Goal: Task Accomplishment & Management: Manage account settings

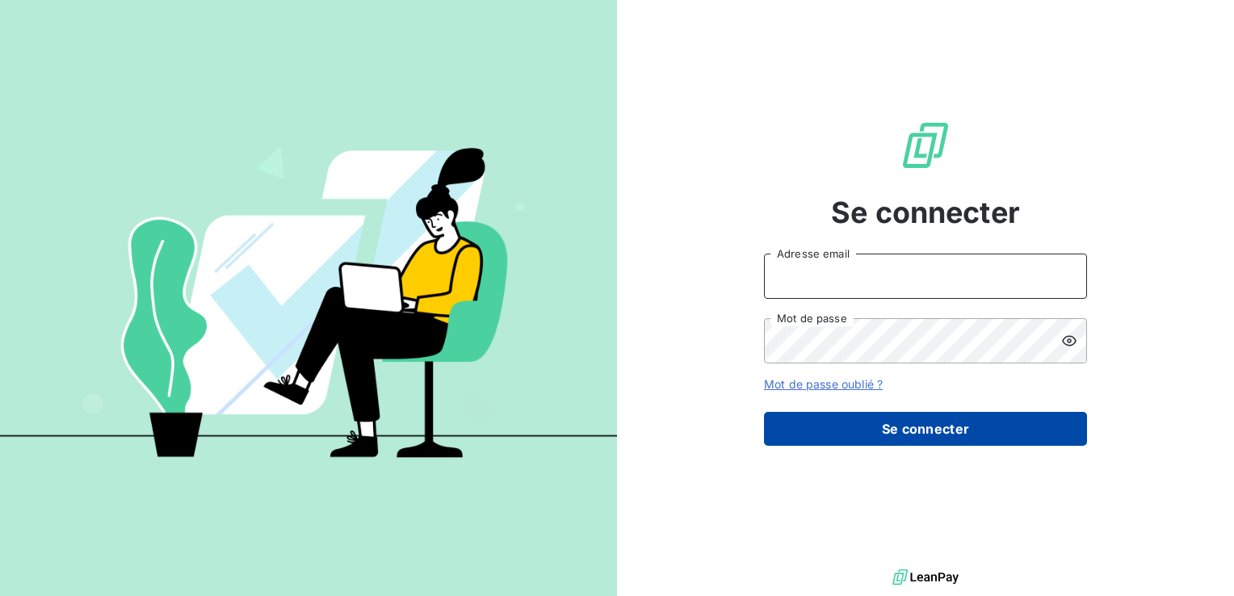
type input "[PERSON_NAME][EMAIL_ADDRESS][DOMAIN_NAME]"
click at [824, 431] on button "Se connecter" at bounding box center [925, 429] width 323 height 34
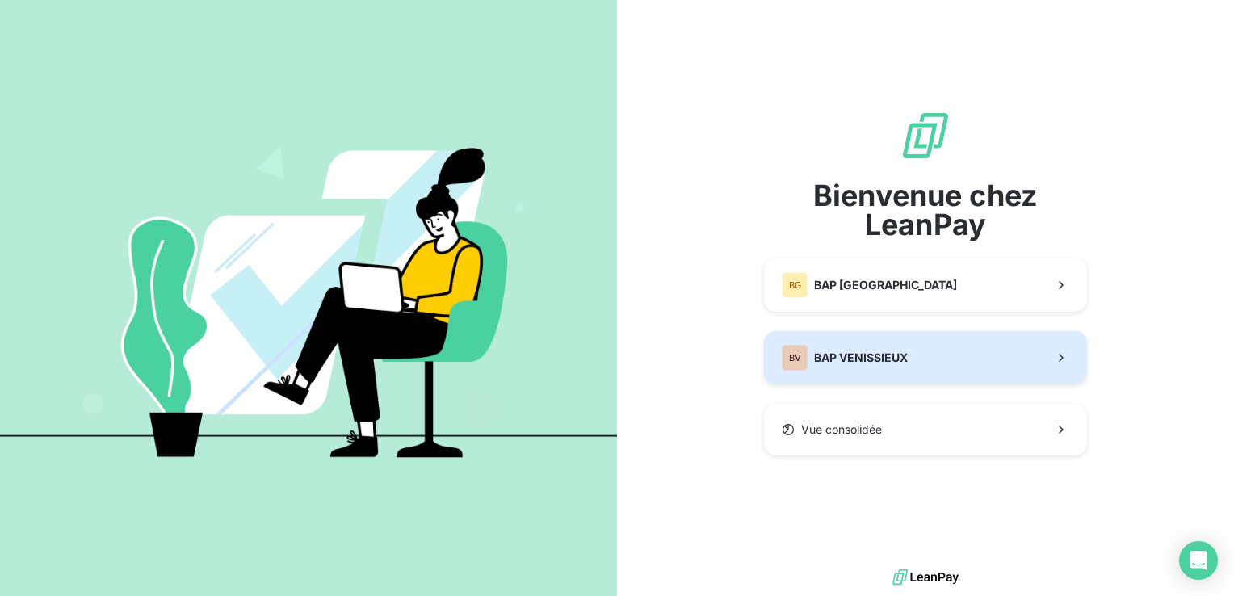
click at [878, 355] on span "BAP VENISSIEUX" at bounding box center [861, 358] width 94 height 16
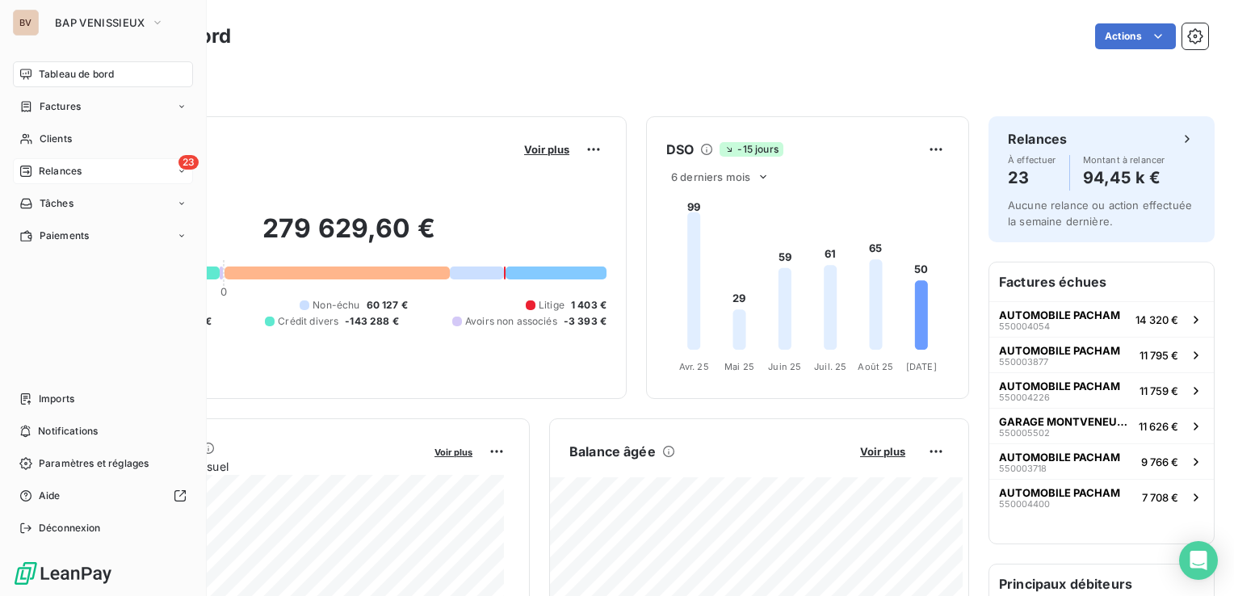
click at [42, 176] on span "Relances" at bounding box center [60, 171] width 43 height 15
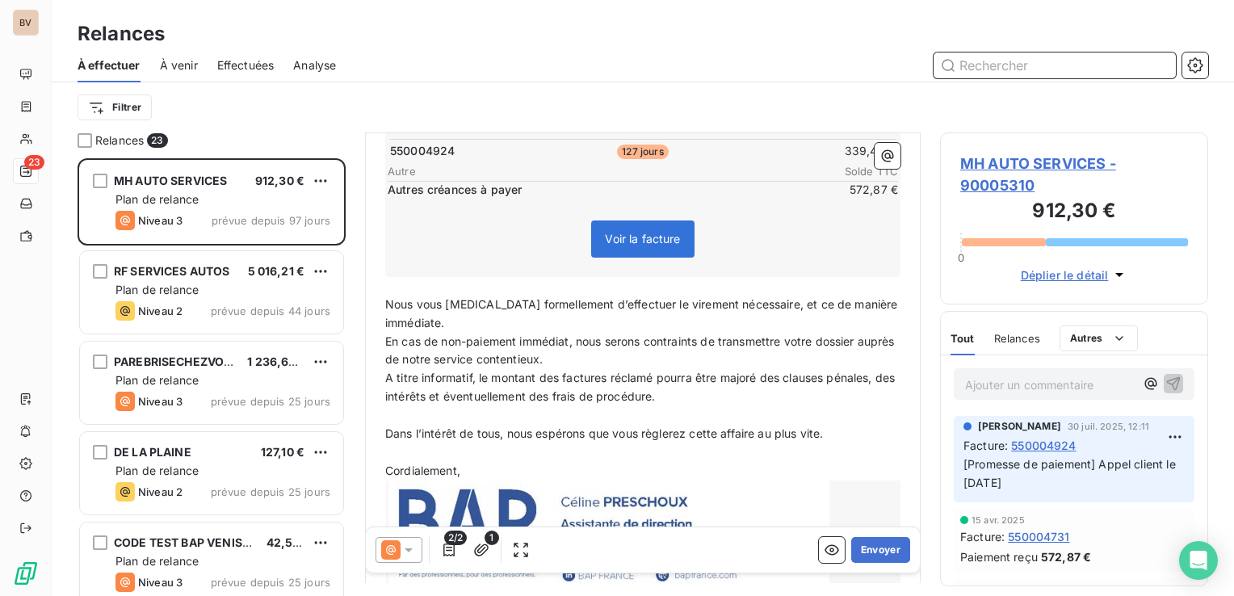
scroll to position [405, 0]
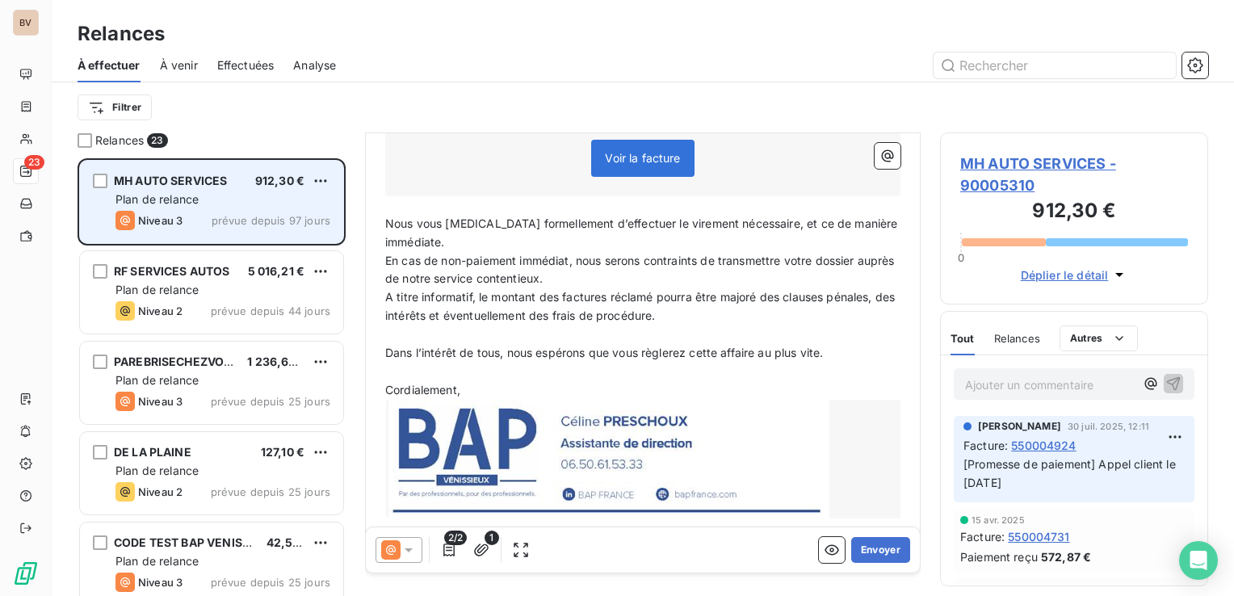
click at [252, 191] on div "Plan de relance" at bounding box center [222, 199] width 215 height 16
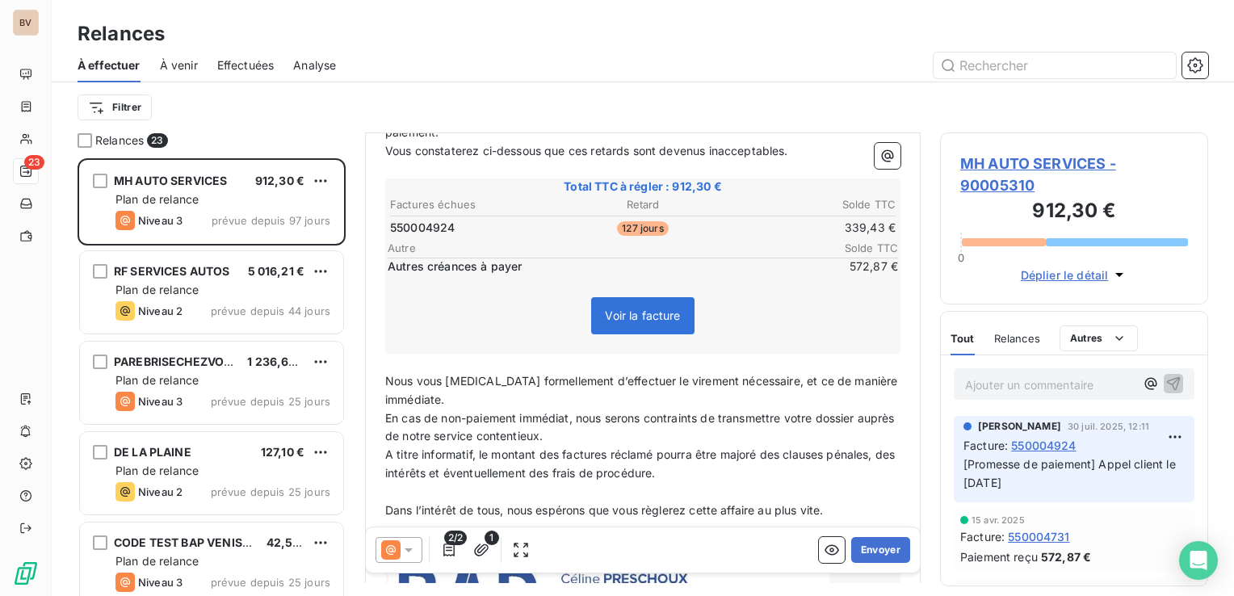
scroll to position [244, 0]
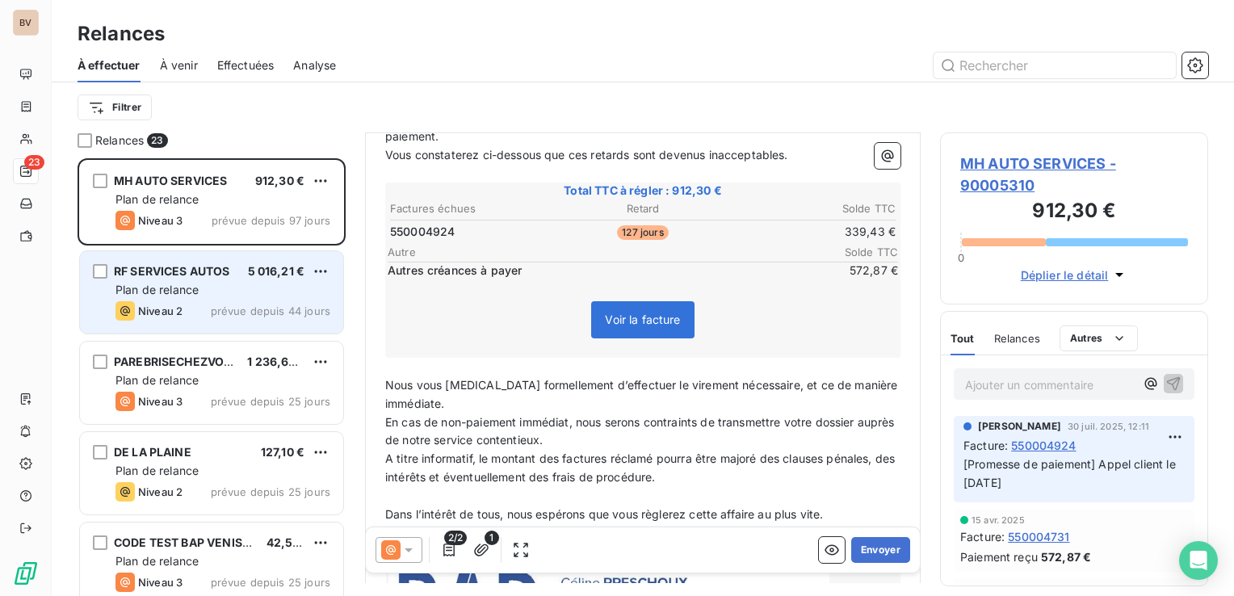
click at [187, 266] on span "RF SERVICES AUTOS" at bounding box center [172, 271] width 116 height 14
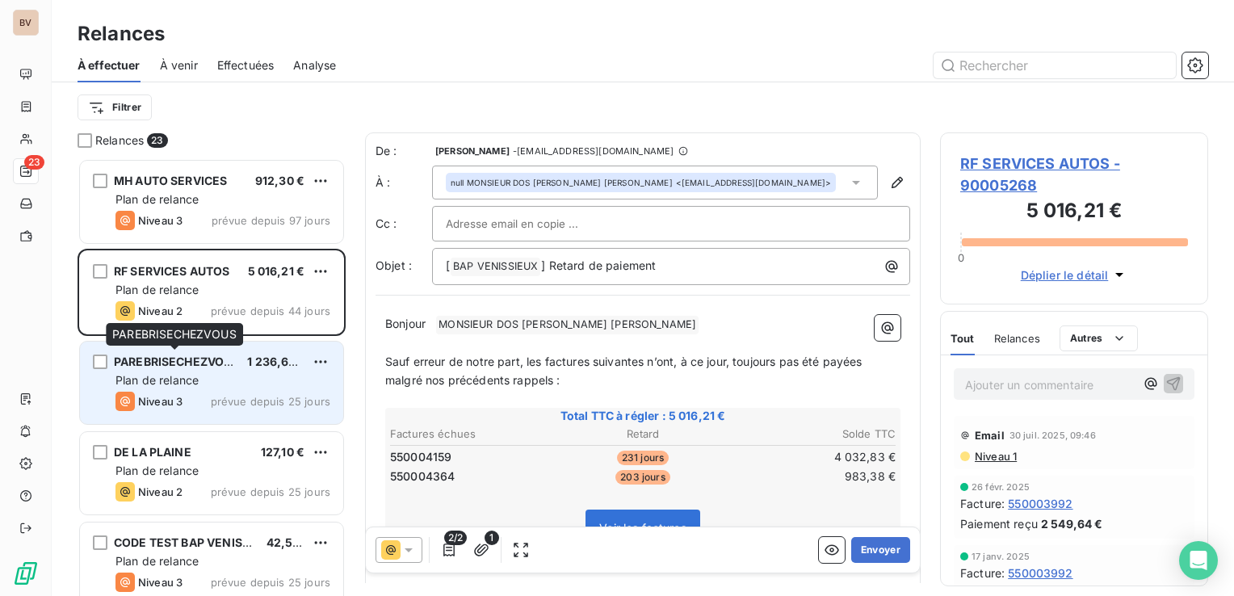
click at [182, 364] on span "PAREBRISECHEZVOUS" at bounding box center [177, 361] width 126 height 14
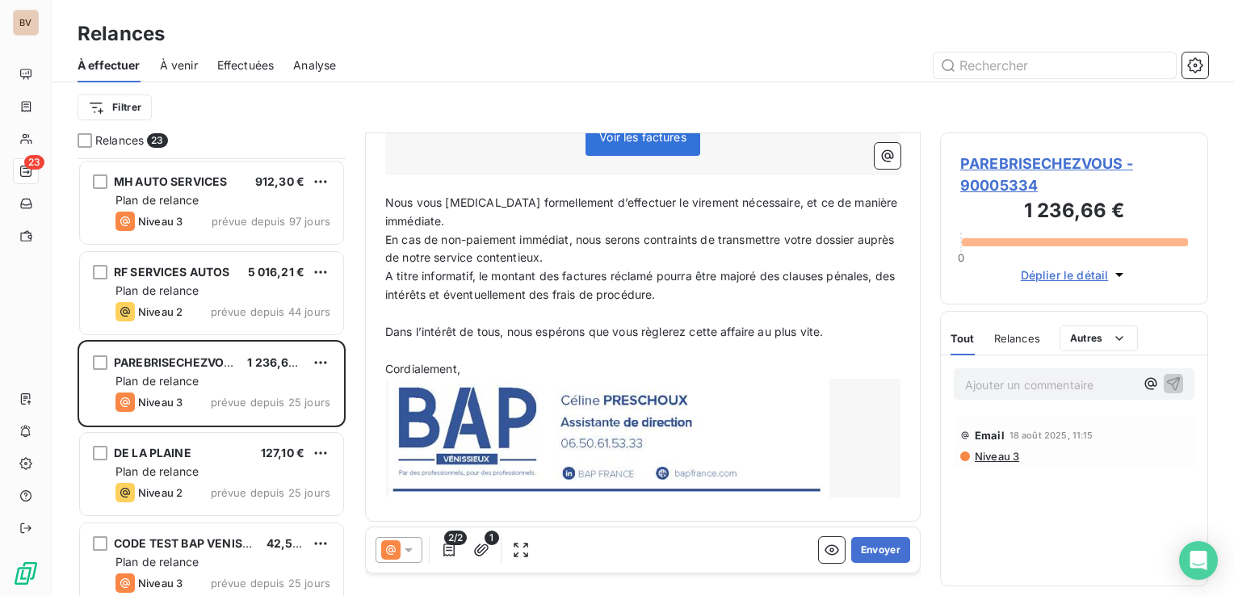
scroll to position [412, 0]
click at [1074, 341] on html "BV 23 Relances À effectuer À venir Effectuées Analyse Filtrer Relances 23 MH AU…" at bounding box center [617, 298] width 1234 height 596
click at [972, 337] on html "BV 23 Relances À effectuer À venir Effectuées Analyse Filtrer Relances 23 MH AU…" at bounding box center [617, 298] width 1234 height 596
click at [1015, 159] on span "PAREBRISECHEZVOUS - 90005334" at bounding box center [1074, 175] width 228 height 44
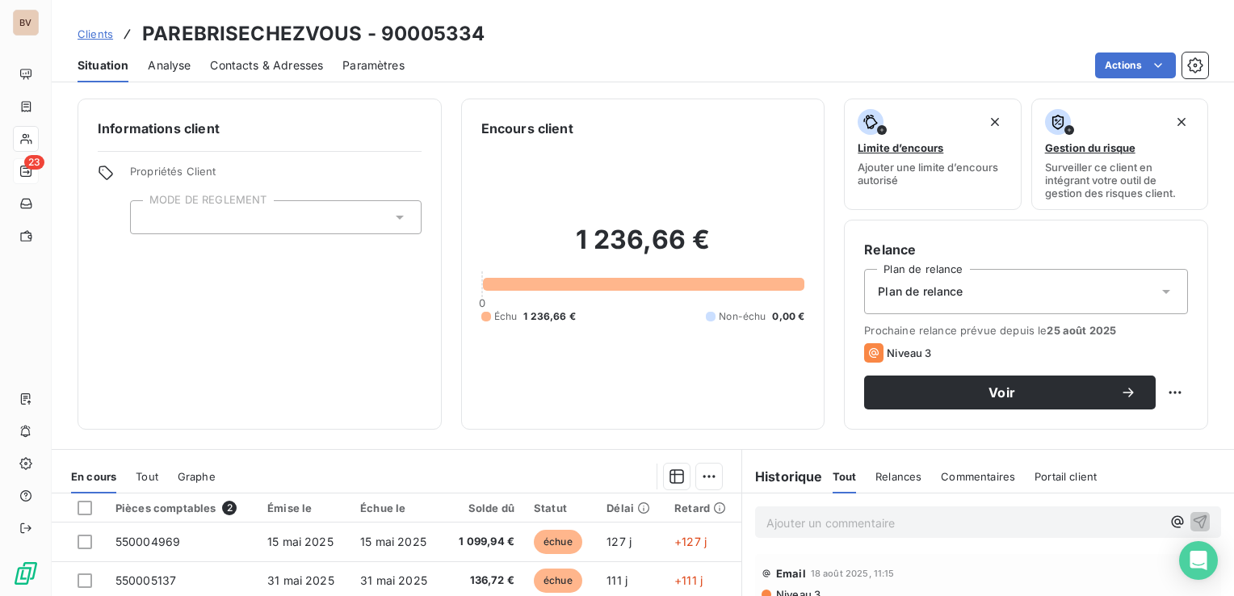
click at [1020, 283] on div "Plan de relance" at bounding box center [1026, 291] width 324 height 45
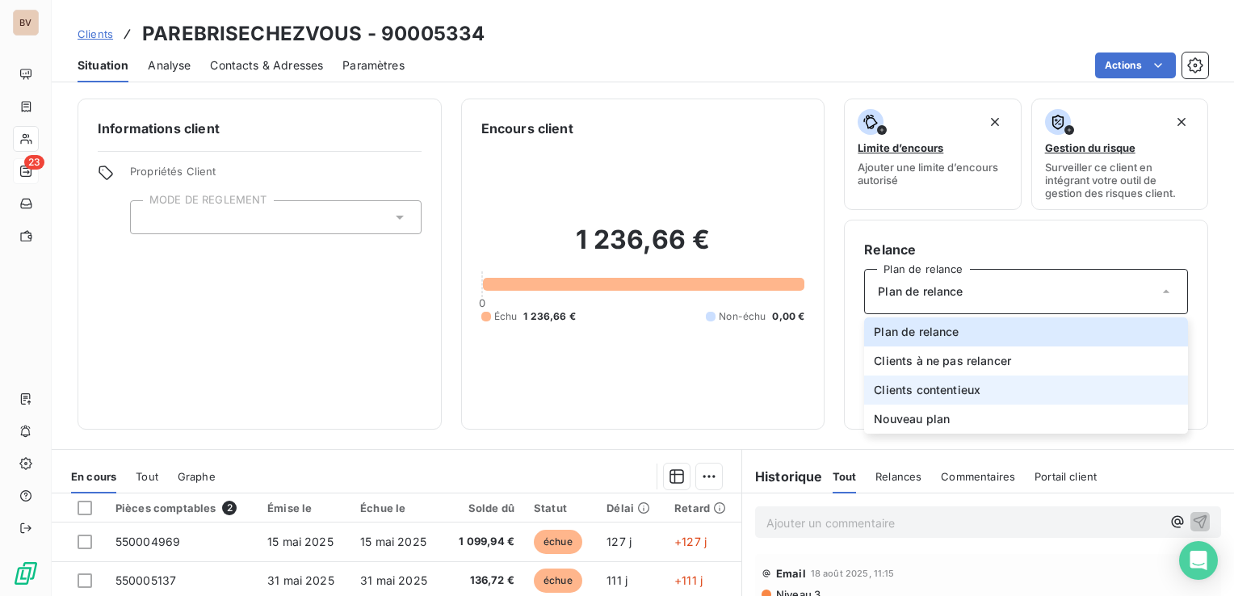
click at [969, 392] on span "Clients contentieux" at bounding box center [927, 390] width 107 height 16
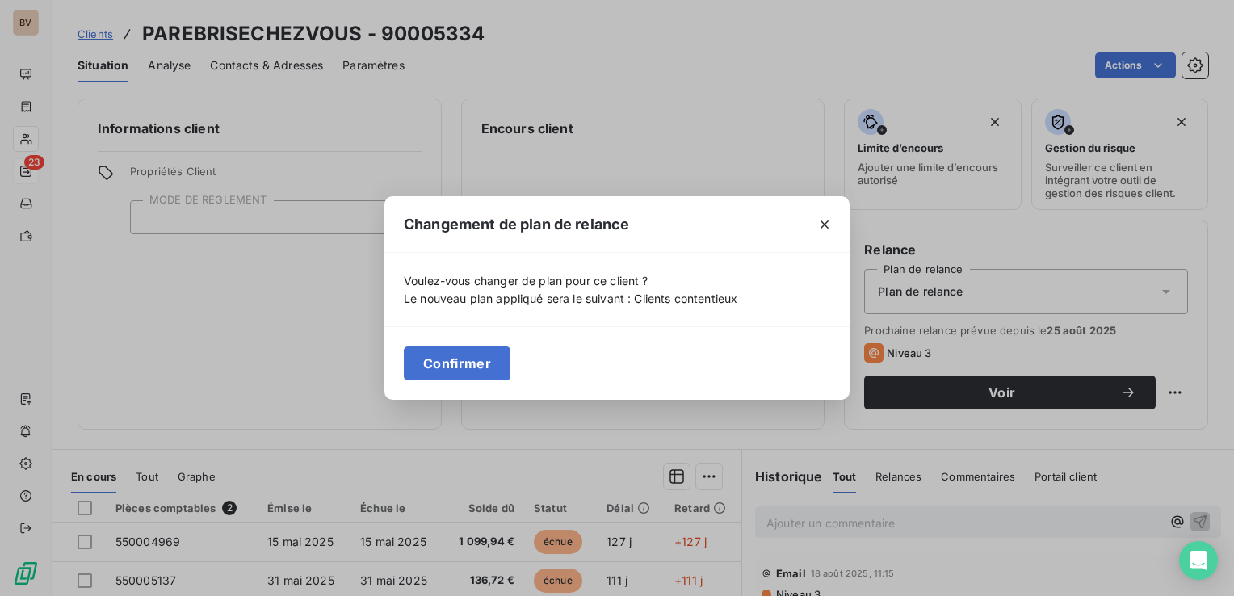
click at [475, 367] on button "Confirmer" at bounding box center [457, 363] width 107 height 34
